Goal: Transaction & Acquisition: Purchase product/service

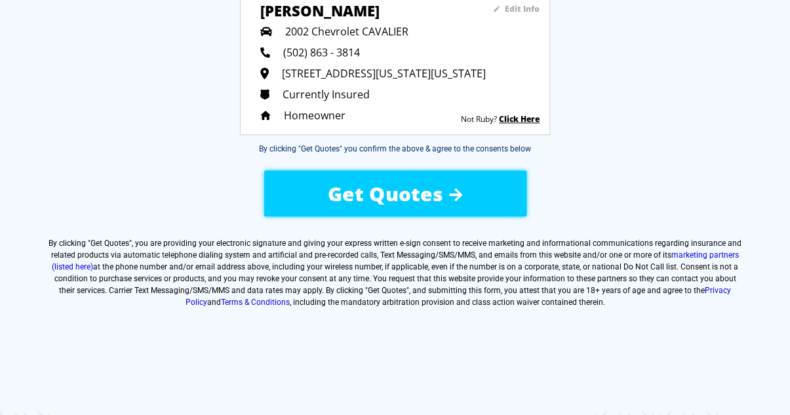
scroll to position [178, 0]
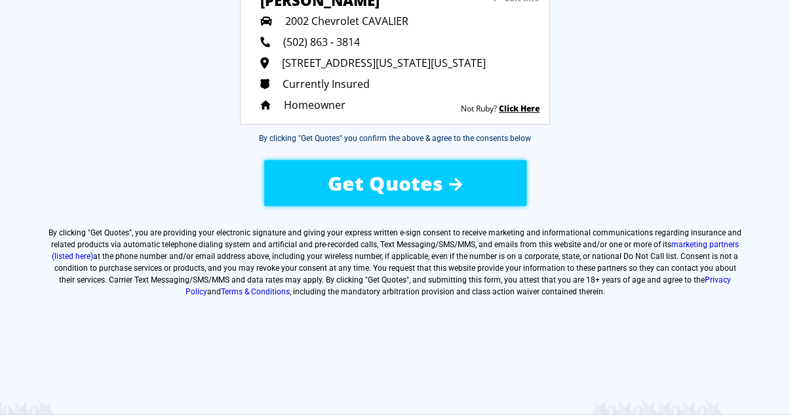
click at [389, 180] on span "Get Quotes" at bounding box center [385, 183] width 115 height 27
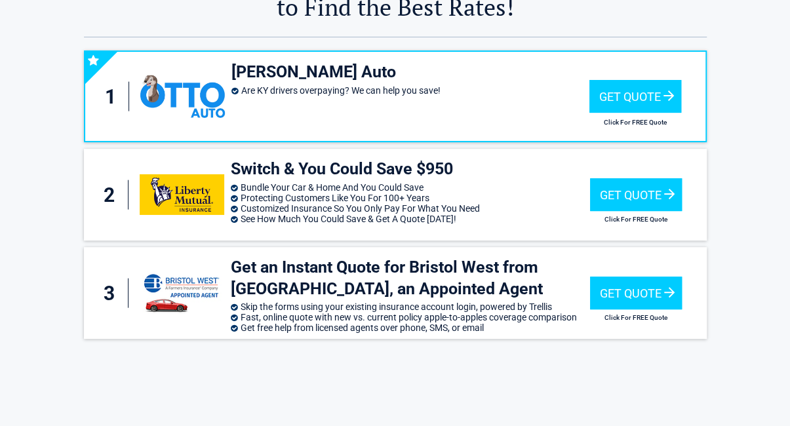
scroll to position [76, 0]
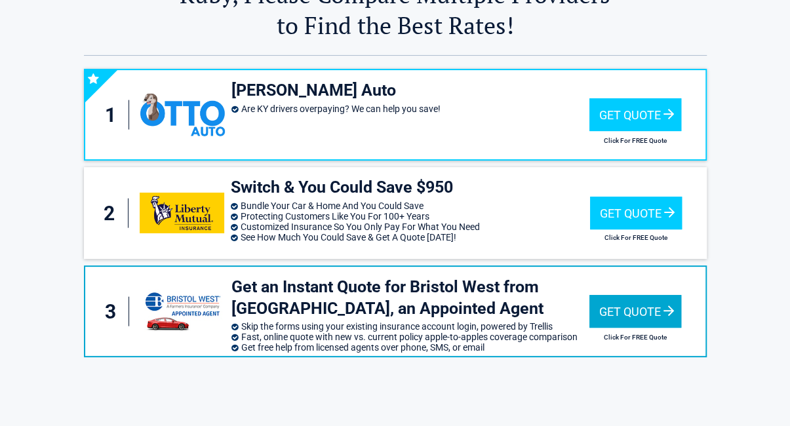
click at [617, 305] on div "Get Quote" at bounding box center [635, 311] width 92 height 33
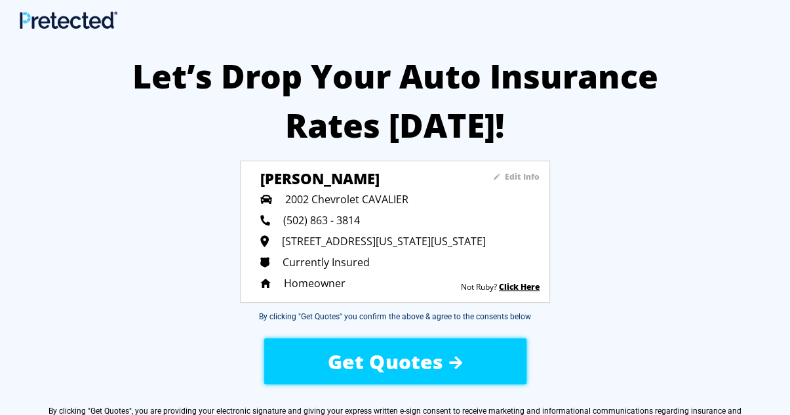
click at [389, 362] on span "Get Quotes" at bounding box center [385, 361] width 115 height 27
